Goal: Navigation & Orientation: Find specific page/section

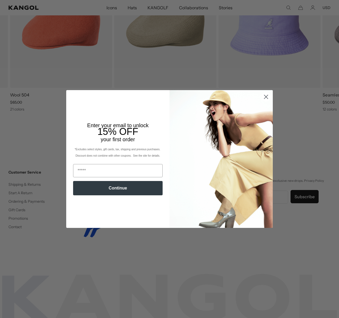
scroll to position [0, 109]
